Goal: Find specific fact: Find specific fact

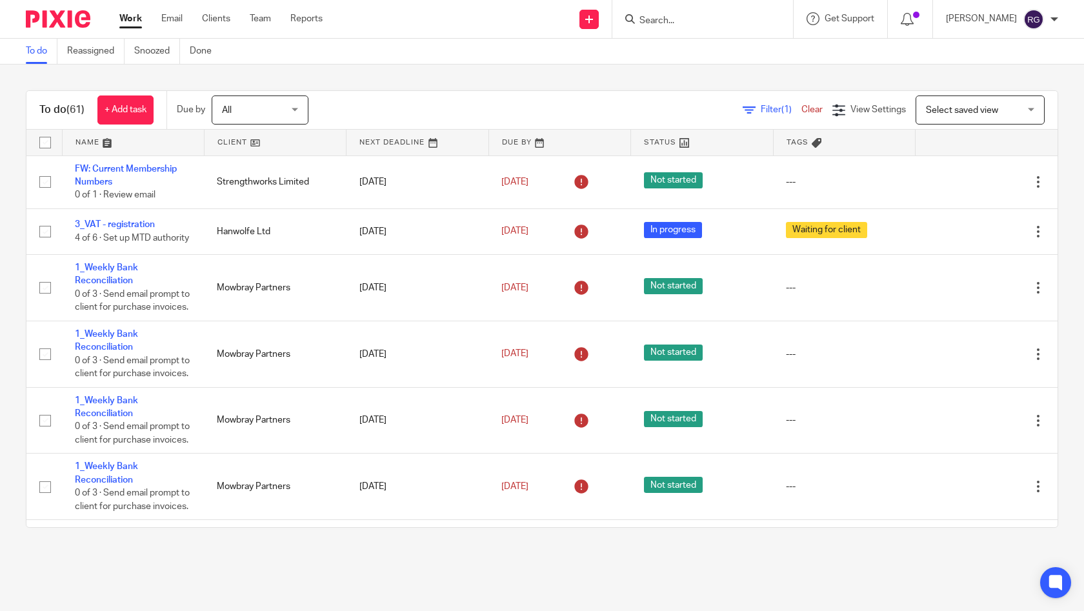
scroll to position [3718, 0]
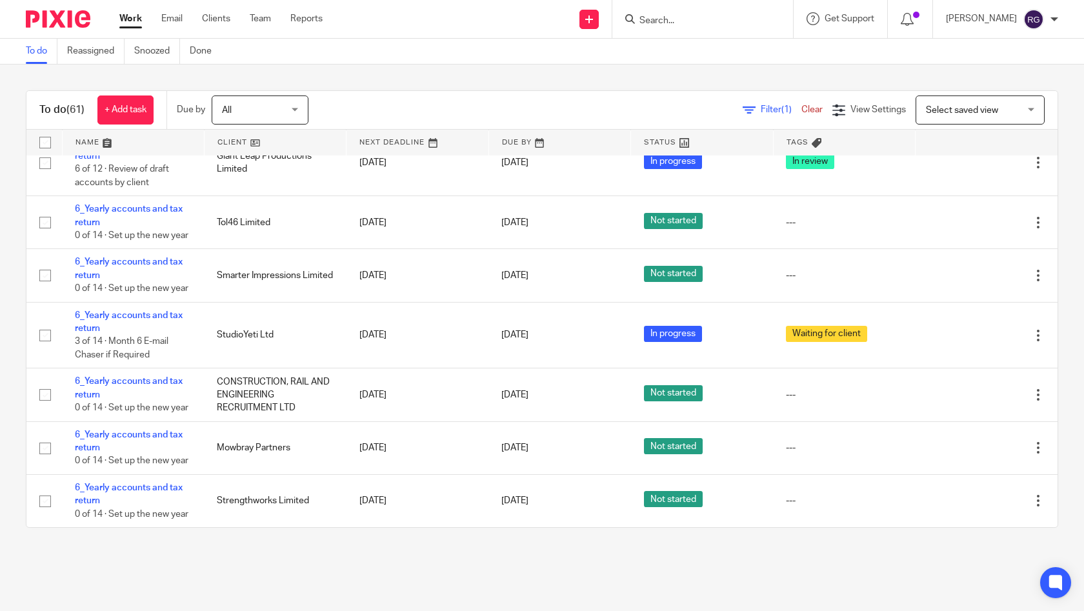
click at [679, 22] on input "Search" at bounding box center [696, 21] width 116 height 12
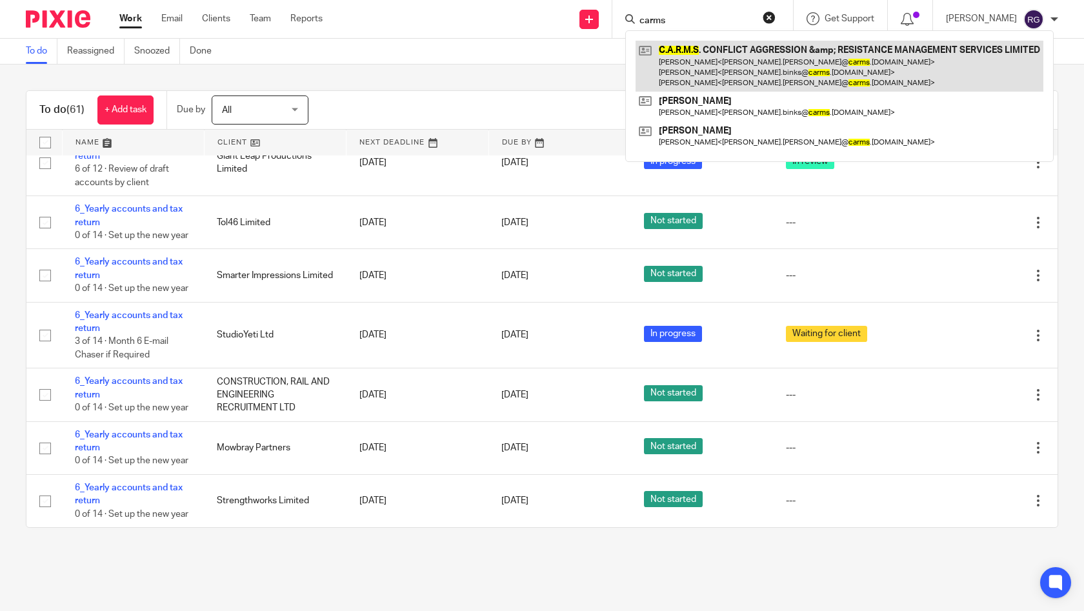
type input "carms"
click at [703, 68] on link at bounding box center [839, 66] width 408 height 51
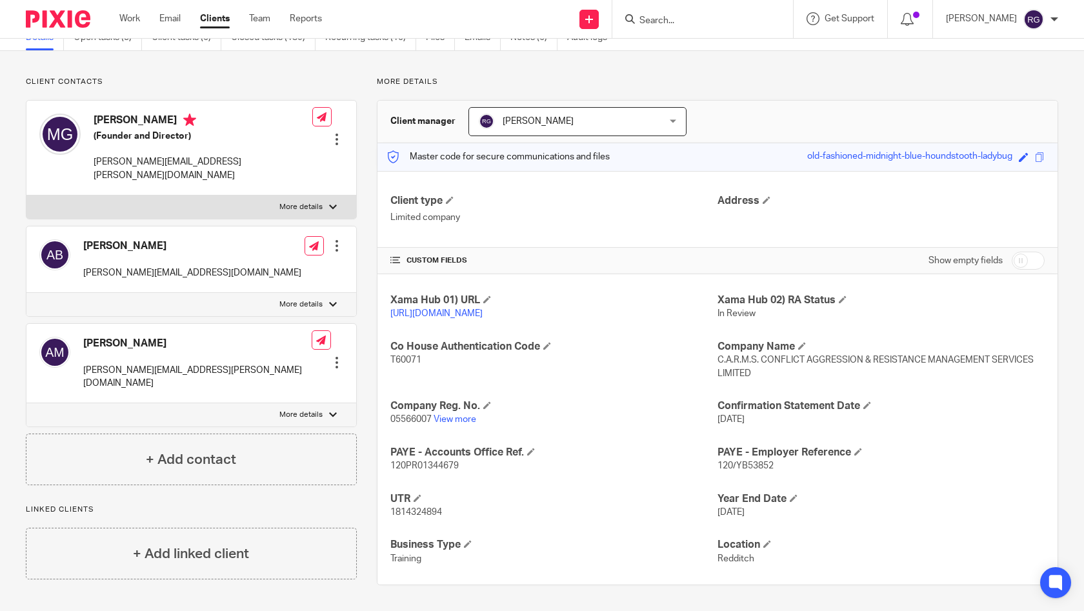
scroll to position [70, 0]
drag, startPoint x: 385, startPoint y: 364, endPoint x: 402, endPoint y: 363, distance: 16.8
click at [402, 363] on div "Xama Hub 01) URL https://platform.xamatech.com/portal/crm/clients/ab23e4c0-4f8e…" at bounding box center [717, 429] width 680 height 310
drag, startPoint x: 402, startPoint y: 363, endPoint x: 410, endPoint y: 364, distance: 7.8
click at [410, 364] on span "T60071" at bounding box center [405, 359] width 31 height 9
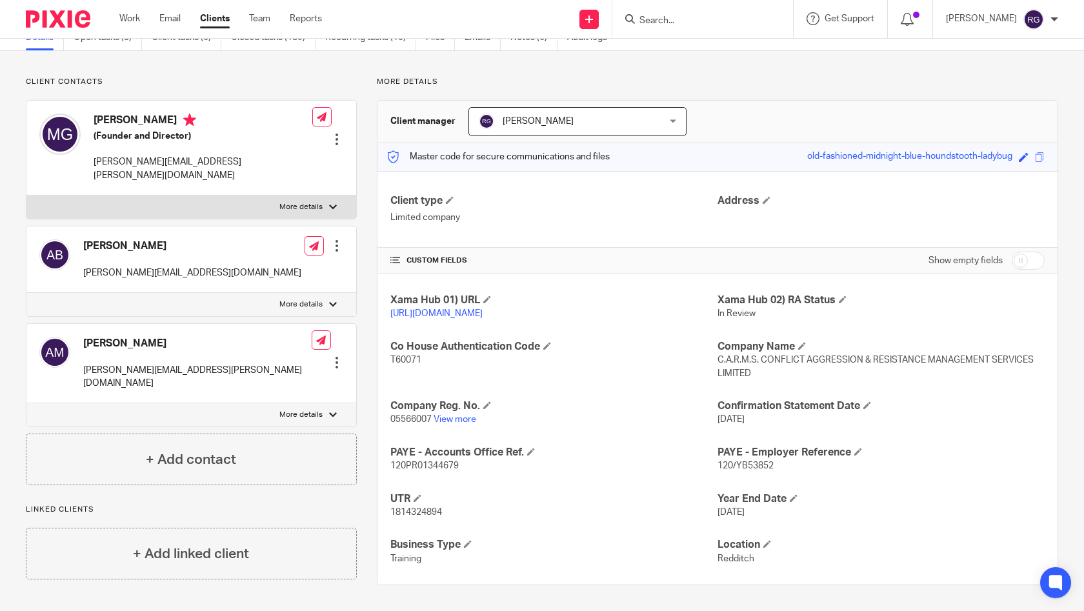
click at [423, 387] on div "Xama Hub 01) URL https://platform.xamatech.com/portal/crm/clients/ab23e4c0-4f8e…" at bounding box center [717, 429] width 680 height 310
drag, startPoint x: 387, startPoint y: 362, endPoint x: 424, endPoint y: 369, distance: 37.4
click at [424, 369] on div "Co House Authentication Code T60071" at bounding box center [553, 360] width 327 height 40
copy span "T60071"
